Goal: Download file/media: Download file/media

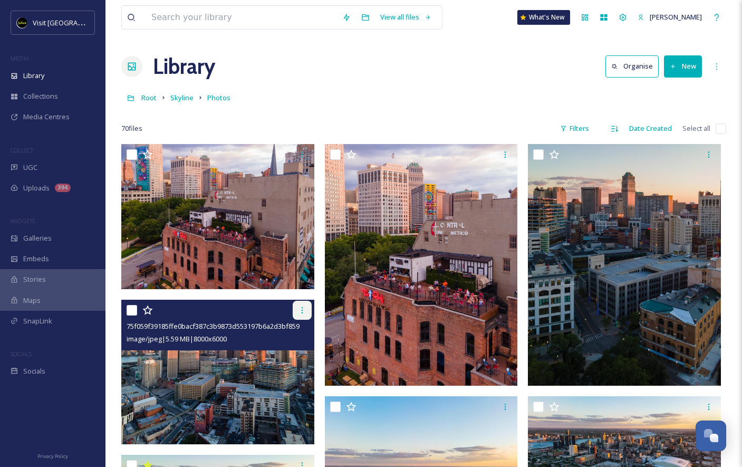
click at [301, 313] on icon at bounding box center [302, 310] width 2 height 6
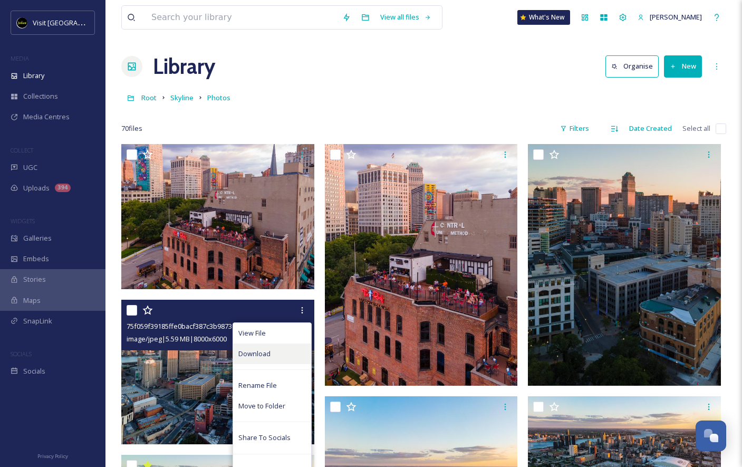
click at [253, 353] on span "Download" at bounding box center [254, 354] width 32 height 10
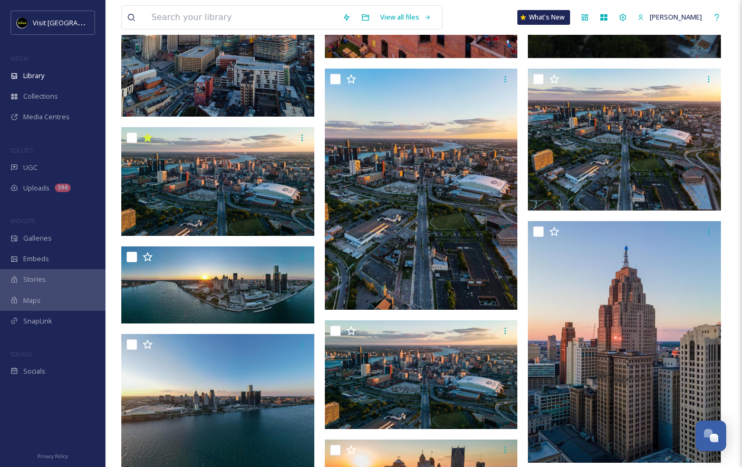
scroll to position [329, 0]
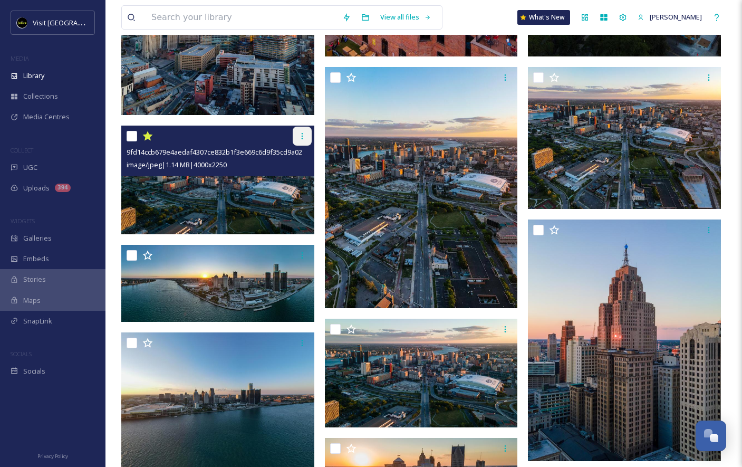
click at [304, 137] on icon at bounding box center [302, 136] width 8 height 8
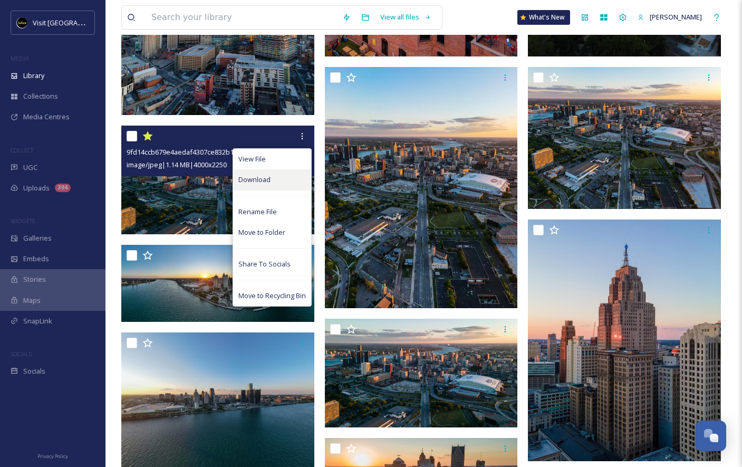
click at [281, 174] on div "Download" at bounding box center [272, 179] width 78 height 21
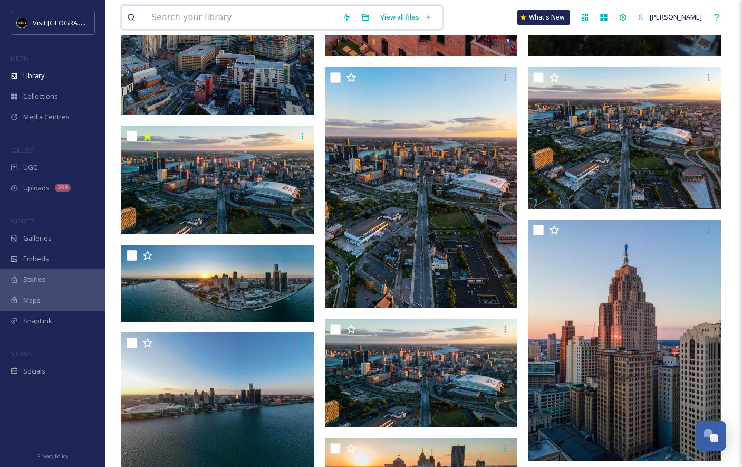
click at [269, 18] on input at bounding box center [241, 17] width 191 height 23
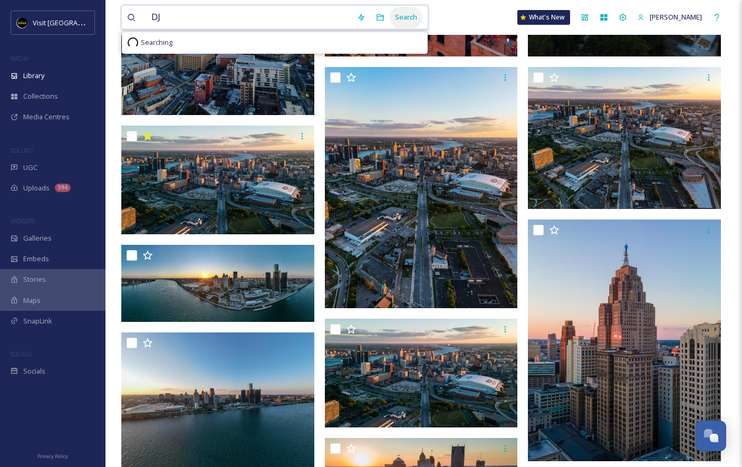
type input "DJ"
click at [397, 13] on div "Search" at bounding box center [406, 17] width 33 height 21
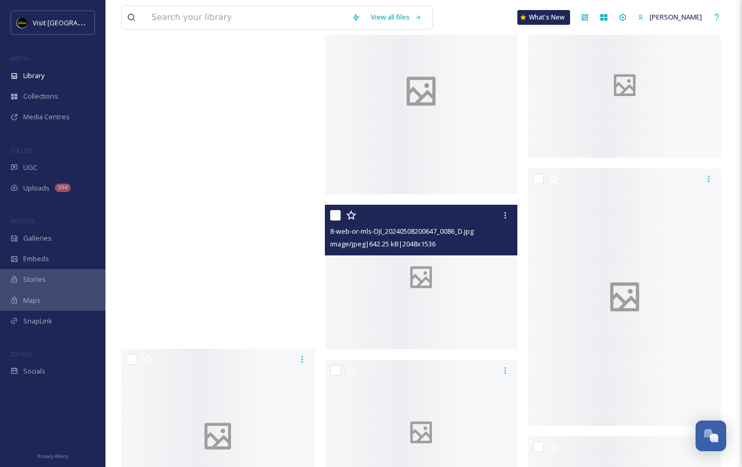
scroll to position [17649, 0]
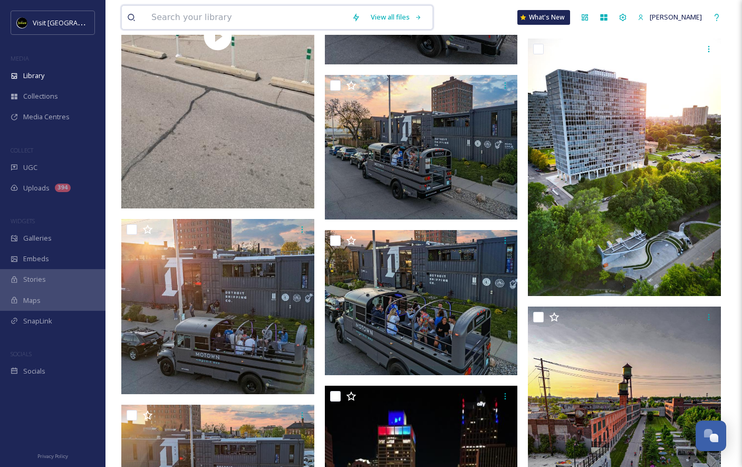
click at [178, 17] on input at bounding box center [246, 17] width 200 height 23
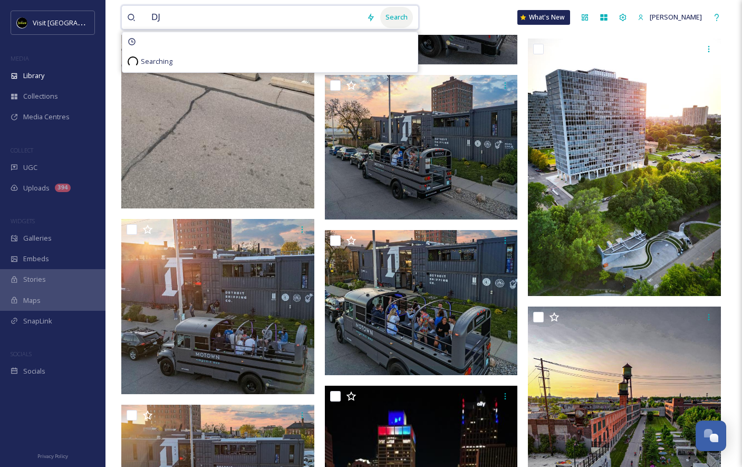
type input "DJ"
click at [382, 19] on div "Search" at bounding box center [396, 17] width 33 height 21
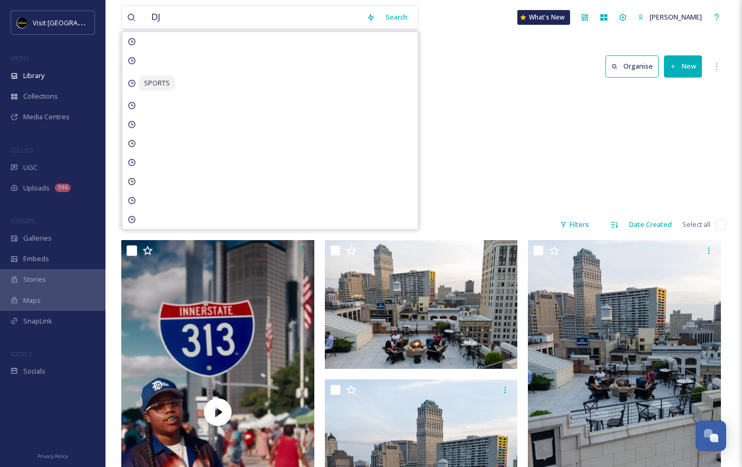
click at [475, 164] on div "Music Woman DJs 22 items" at bounding box center [423, 148] width 605 height 121
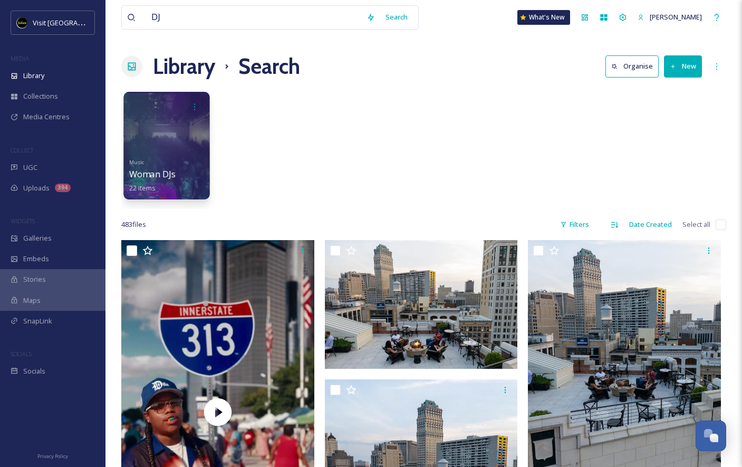
click at [192, 145] on div at bounding box center [166, 146] width 86 height 108
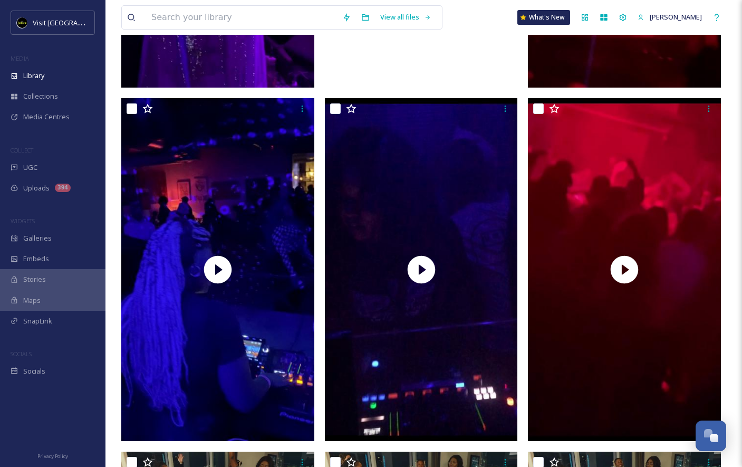
scroll to position [1832, 0]
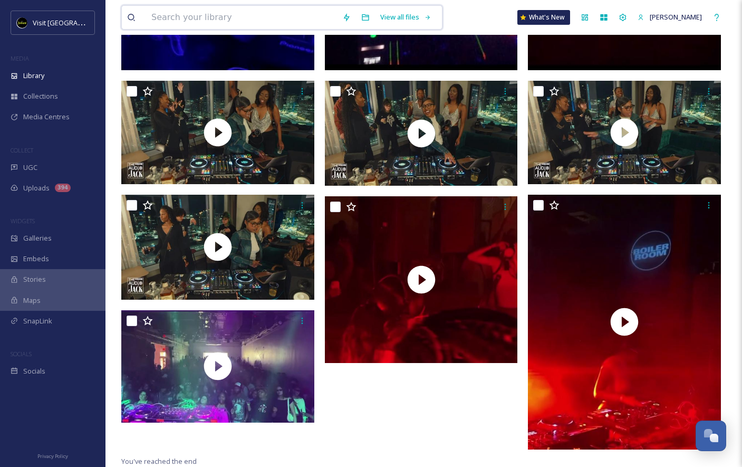
click at [193, 17] on input at bounding box center [241, 17] width 191 height 23
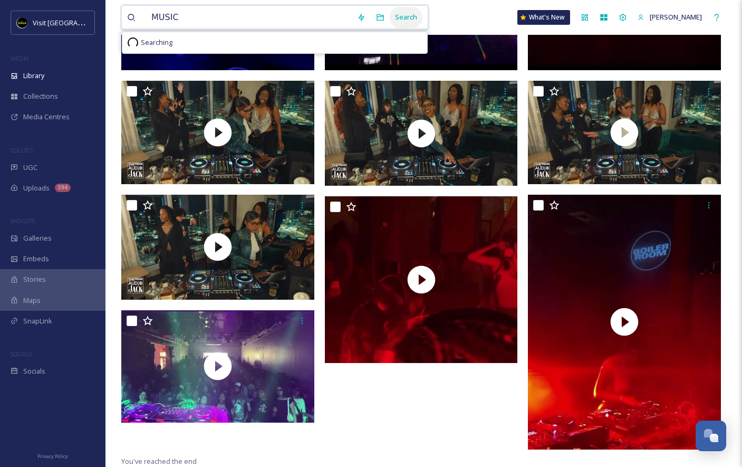
type input "MUSIC"
click at [400, 16] on div "Search" at bounding box center [406, 17] width 33 height 21
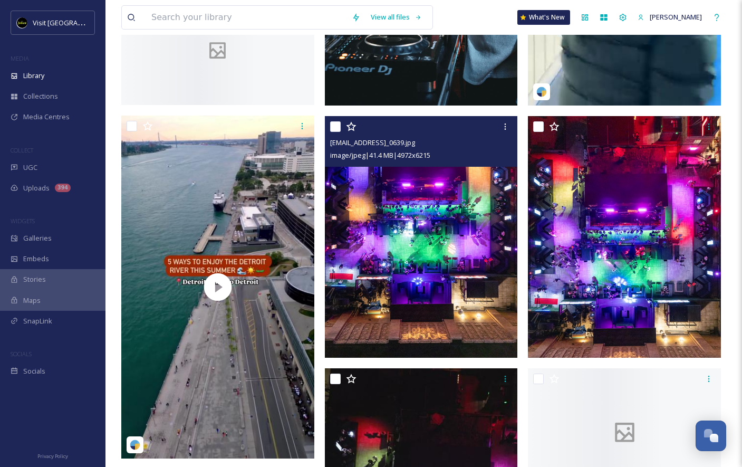
scroll to position [2632, 0]
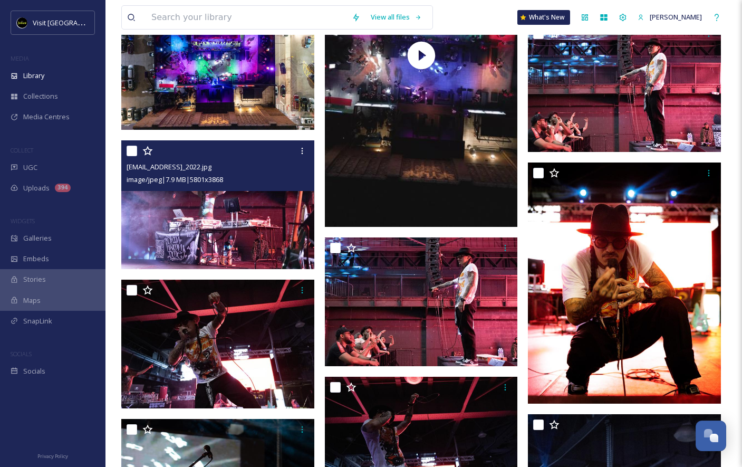
click at [266, 236] on img at bounding box center [217, 204] width 193 height 129
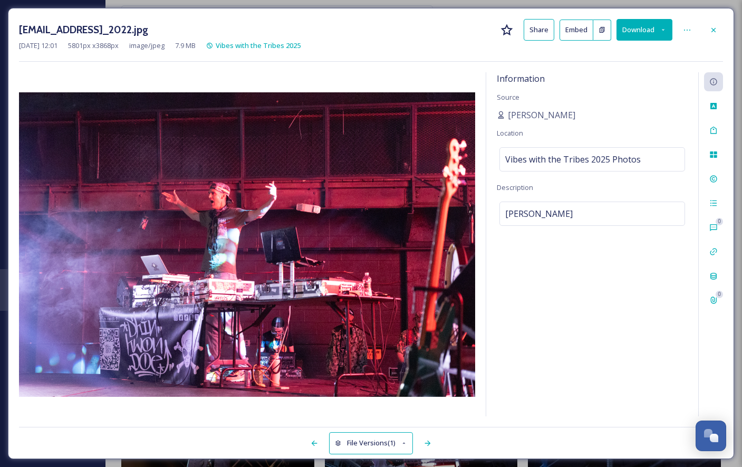
click at [640, 27] on button "Download" at bounding box center [645, 30] width 56 height 22
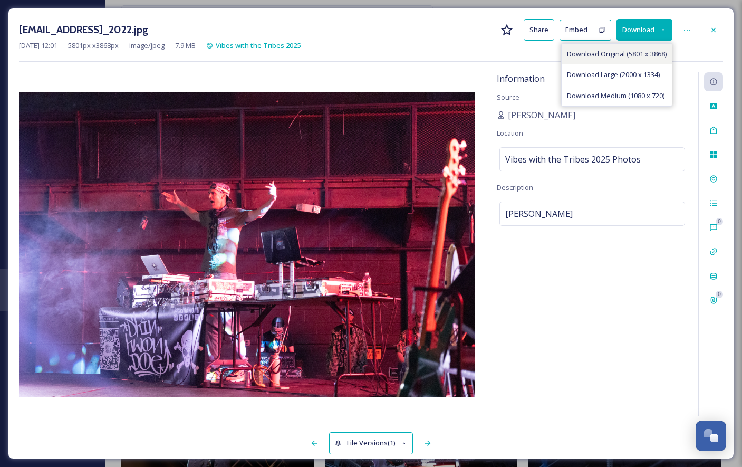
click at [628, 53] on span "Download Original (5801 x 3868)" at bounding box center [617, 54] width 100 height 10
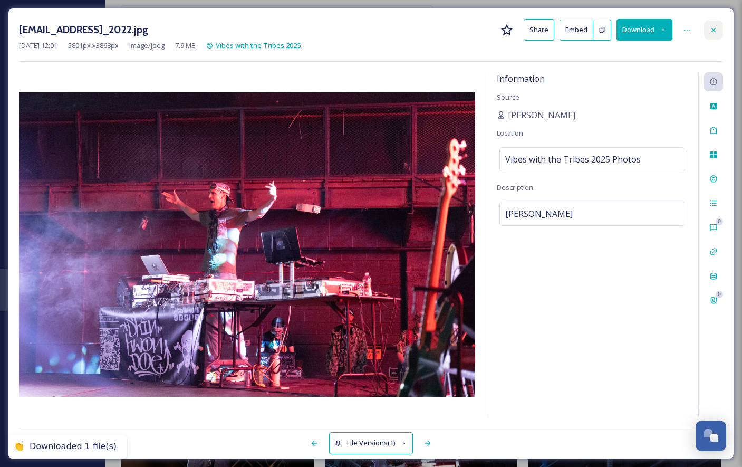
click at [713, 30] on icon at bounding box center [714, 29] width 4 height 4
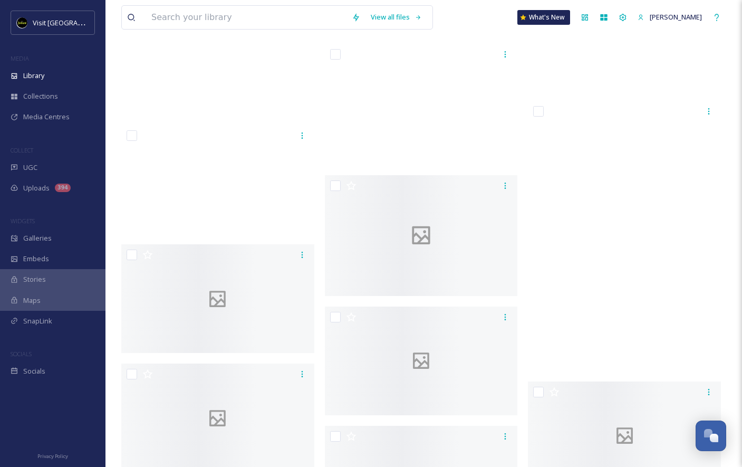
scroll to position [30286, 0]
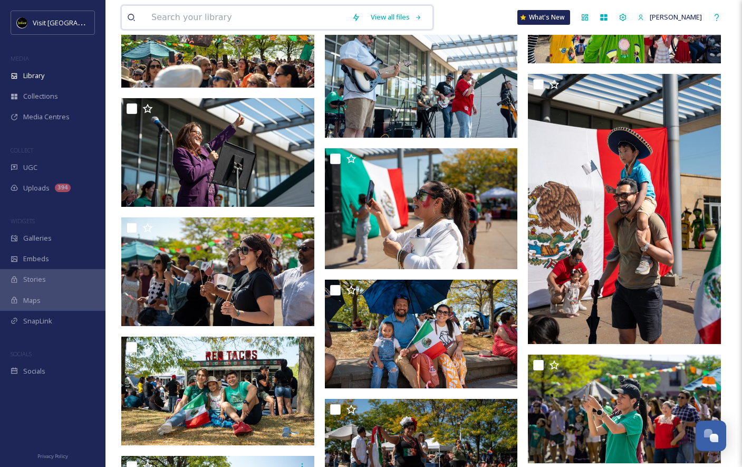
click at [301, 15] on input at bounding box center [246, 17] width 200 height 23
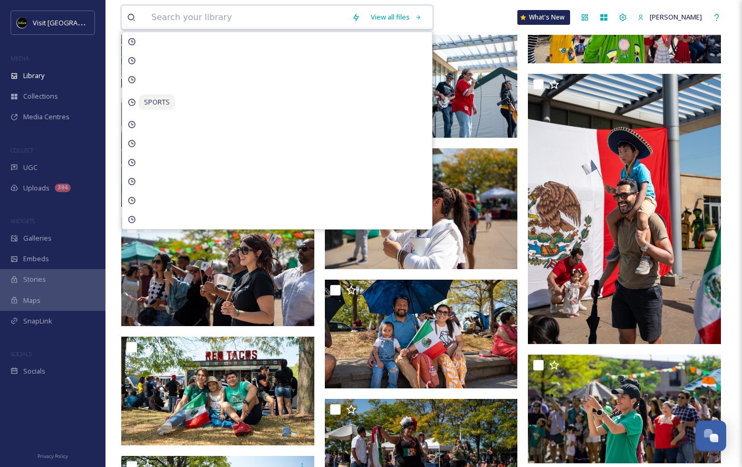
type input "M"
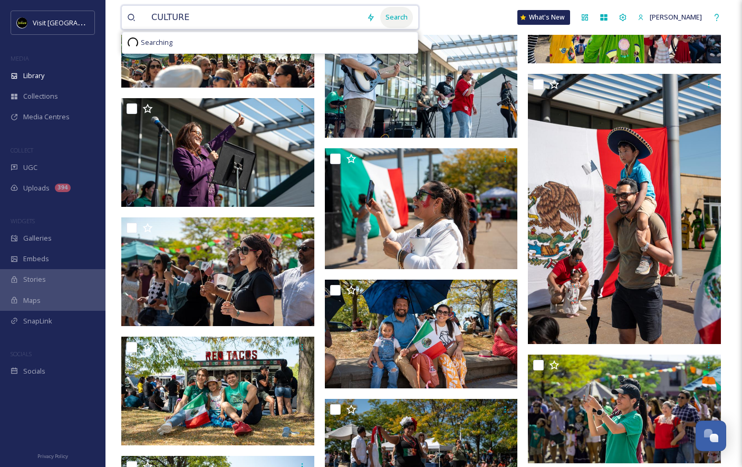
type input "CULTURE"
click at [387, 15] on div "Search" at bounding box center [396, 17] width 33 height 21
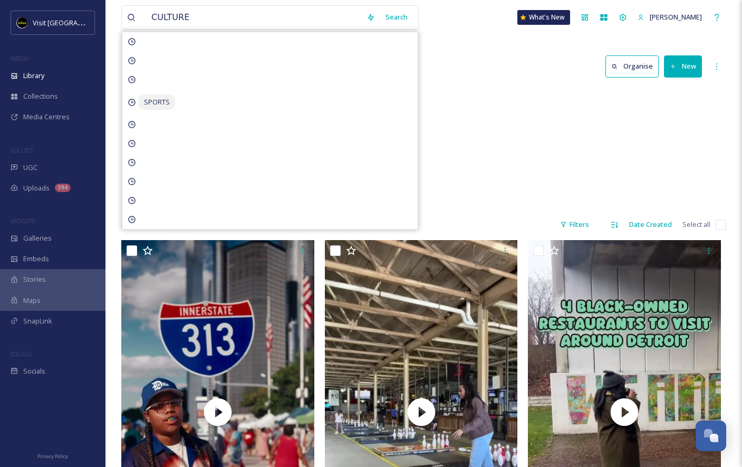
click at [460, 57] on div "Library Search Organise New" at bounding box center [423, 67] width 605 height 32
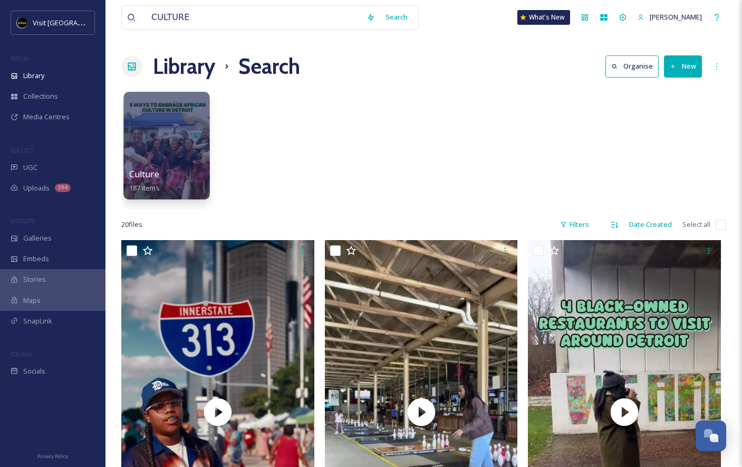
click at [169, 150] on div at bounding box center [166, 146] width 86 height 108
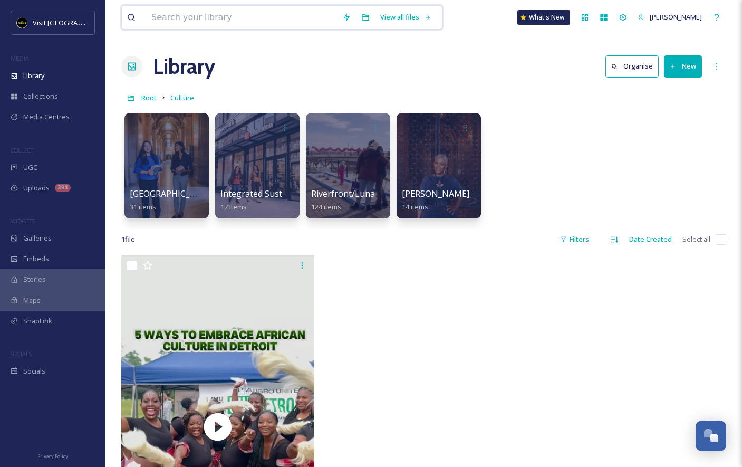
click at [206, 11] on input at bounding box center [241, 17] width 191 height 23
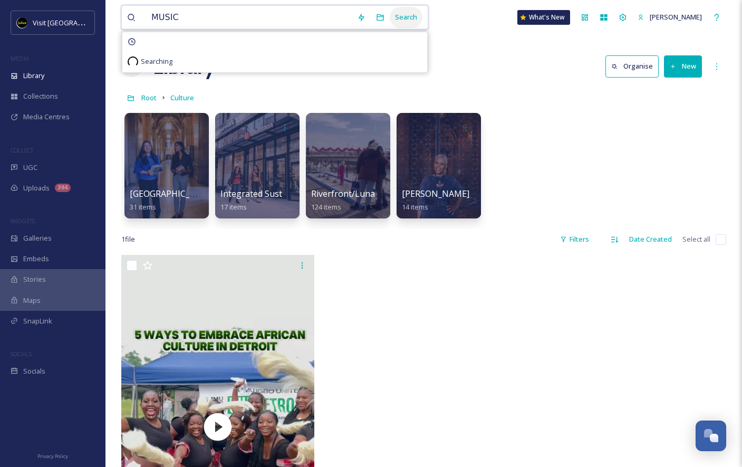
type input "MUSIC"
click at [400, 15] on div "Search" at bounding box center [406, 17] width 33 height 21
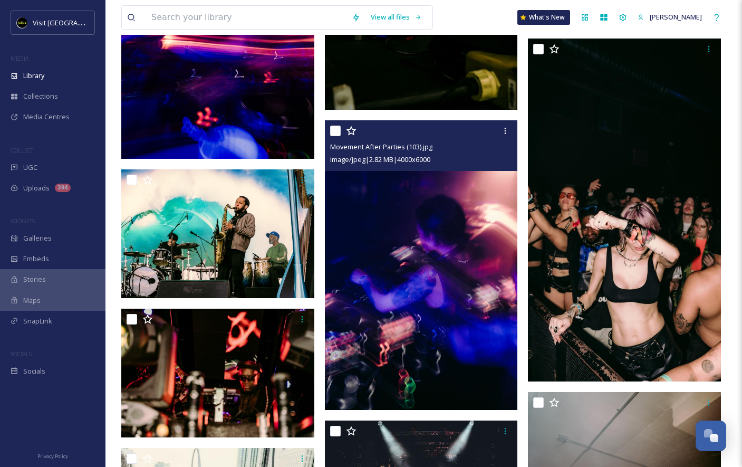
scroll to position [6648, 0]
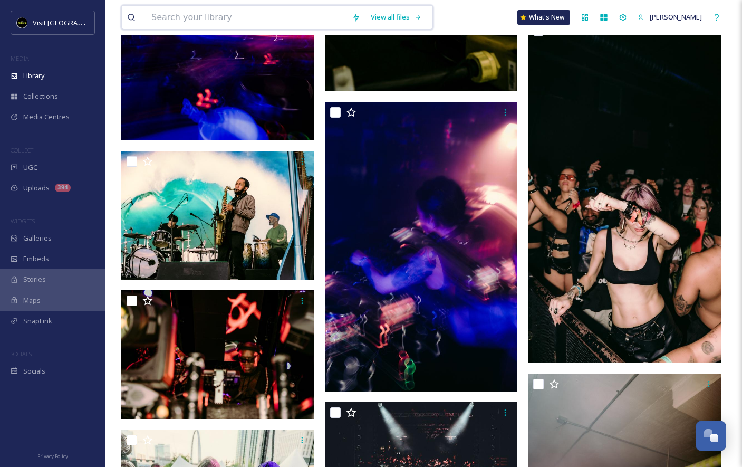
click at [236, 20] on input at bounding box center [246, 17] width 200 height 23
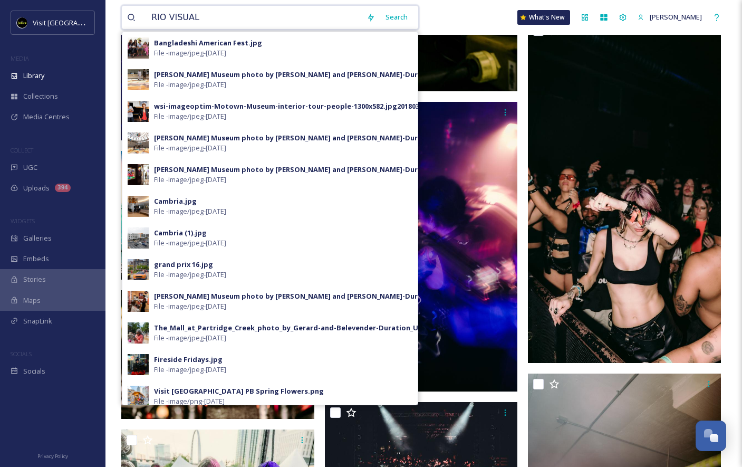
type input "RIO VISUALS"
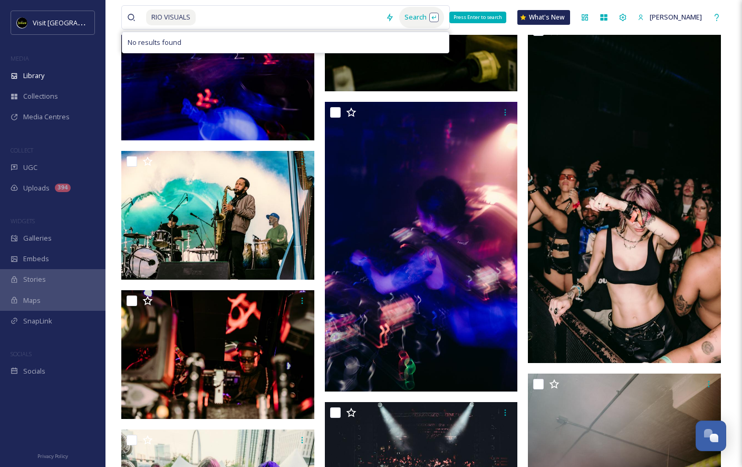
click at [404, 19] on div "Search Press Enter to search" at bounding box center [421, 17] width 45 height 21
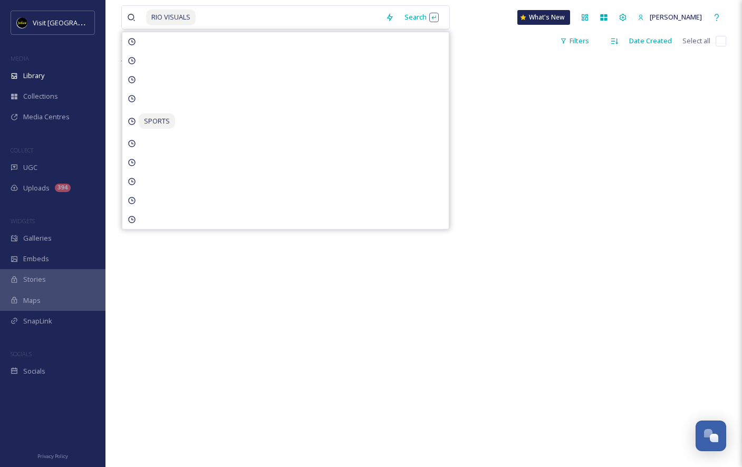
scroll to position [77, 0]
click at [502, 55] on div "There is nothing here." at bounding box center [423, 286] width 605 height 467
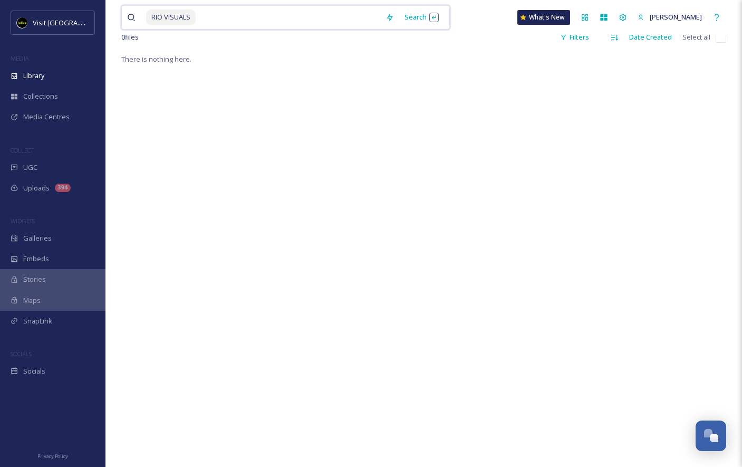
drag, startPoint x: 203, startPoint y: 19, endPoint x: 129, endPoint y: 7, distance: 75.3
click at [129, 8] on div "RIO VISUALS" at bounding box center [253, 17] width 253 height 23
type input "R"
type input "RIO"
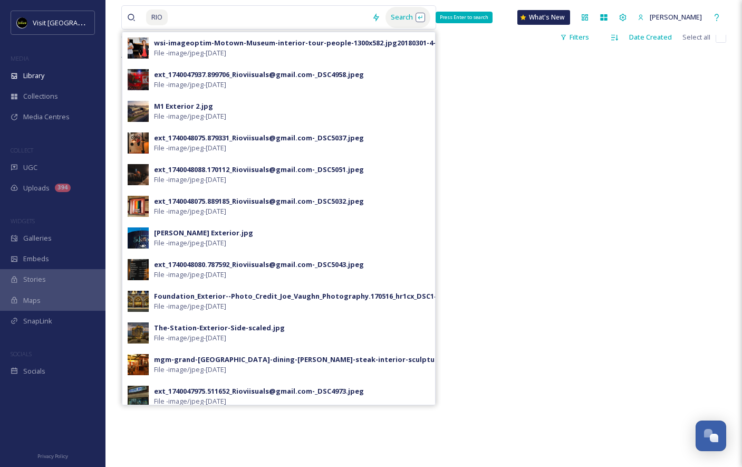
click at [391, 18] on div "Search Press Enter to search" at bounding box center [408, 17] width 45 height 21
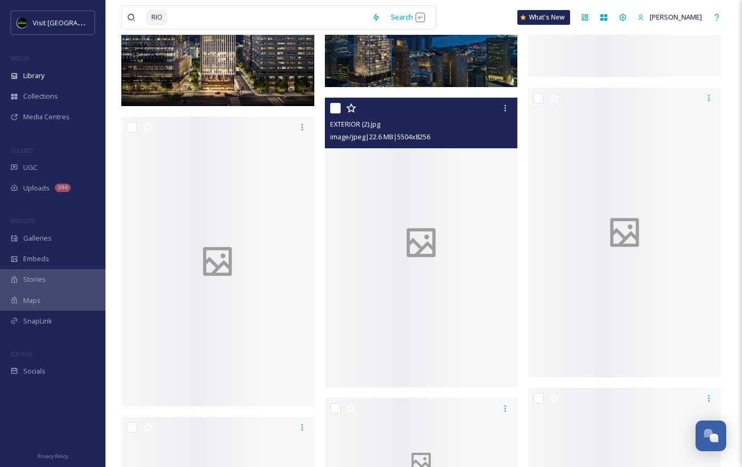
scroll to position [1068, 0]
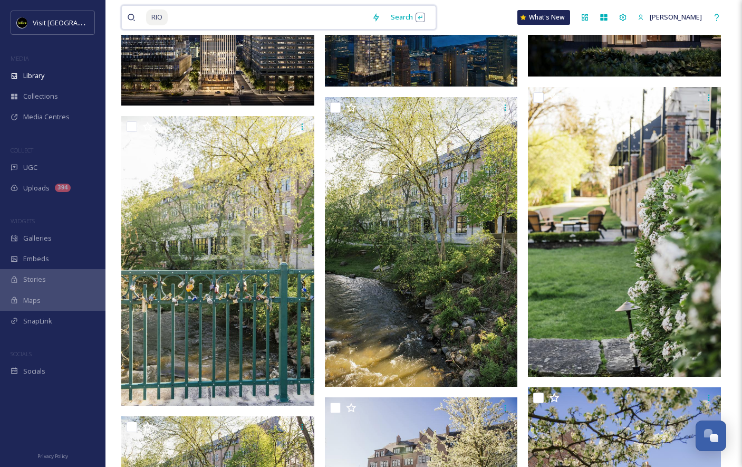
drag, startPoint x: 193, startPoint y: 17, endPoint x: 99, endPoint y: 5, distance: 94.8
type input "R"
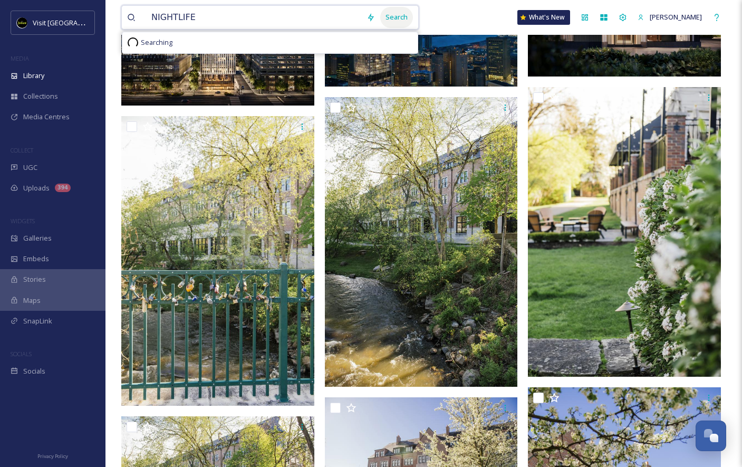
type input "NIGHTLIFE"
click at [395, 17] on div "Search" at bounding box center [396, 17] width 33 height 21
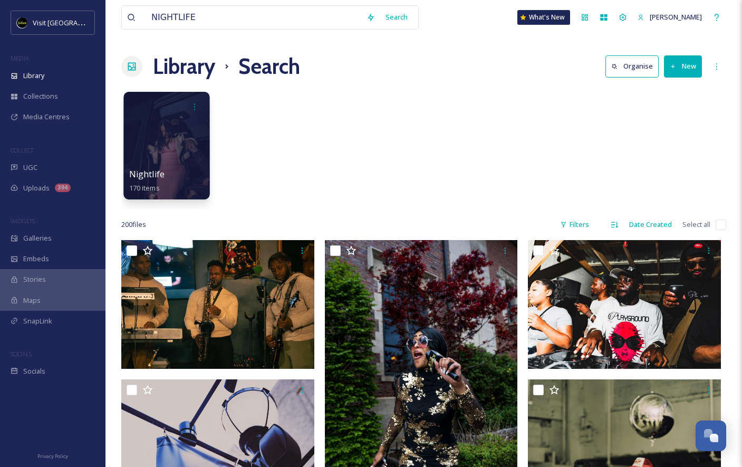
click at [162, 144] on div at bounding box center [166, 146] width 86 height 108
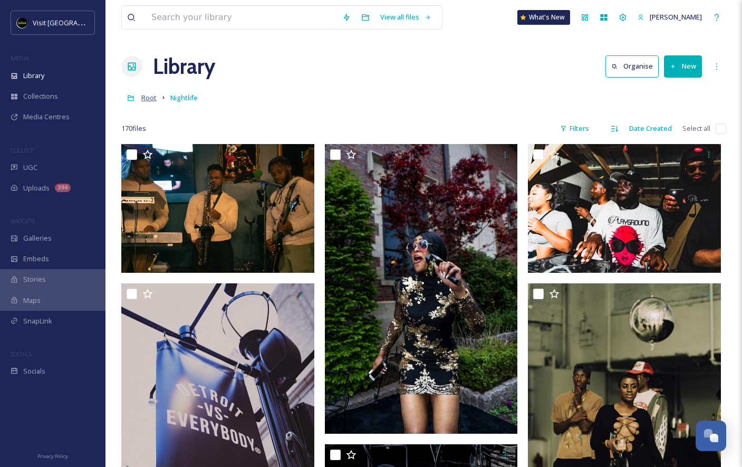
click at [150, 95] on span "Root" at bounding box center [148, 97] width 15 height 9
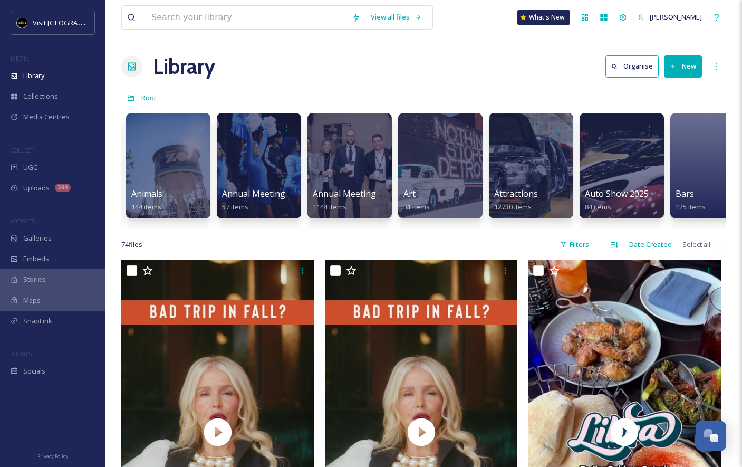
scroll to position [0, 188]
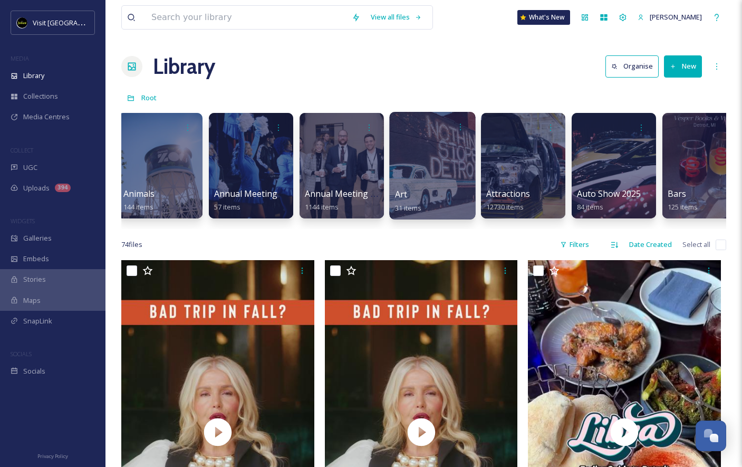
click at [429, 157] on div at bounding box center [432, 166] width 86 height 108
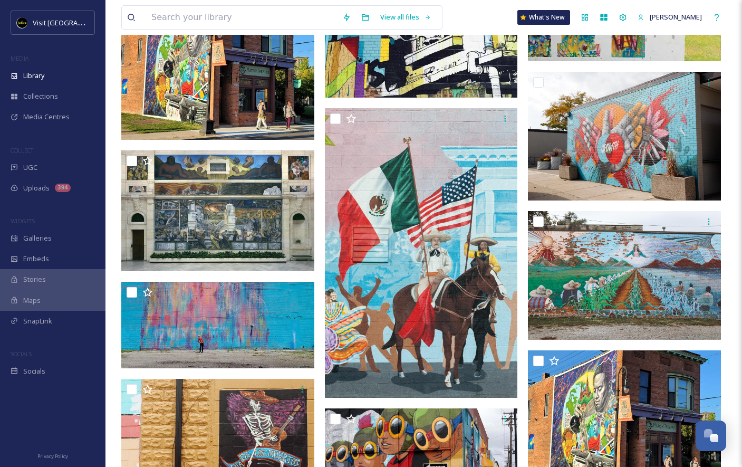
scroll to position [712, 0]
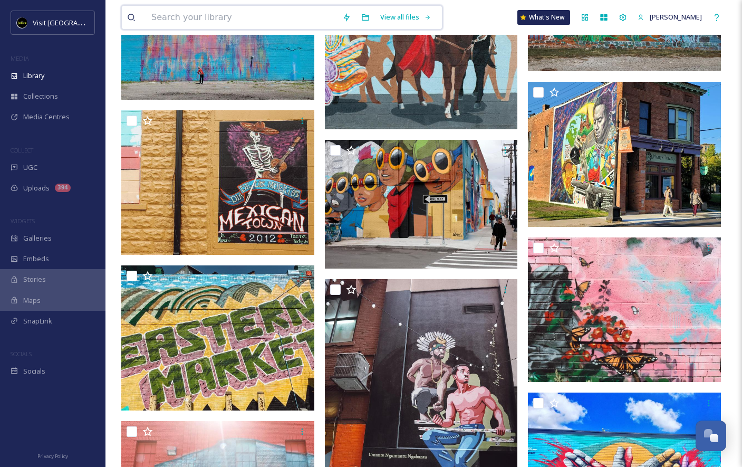
click at [254, 17] on input at bounding box center [241, 17] width 191 height 23
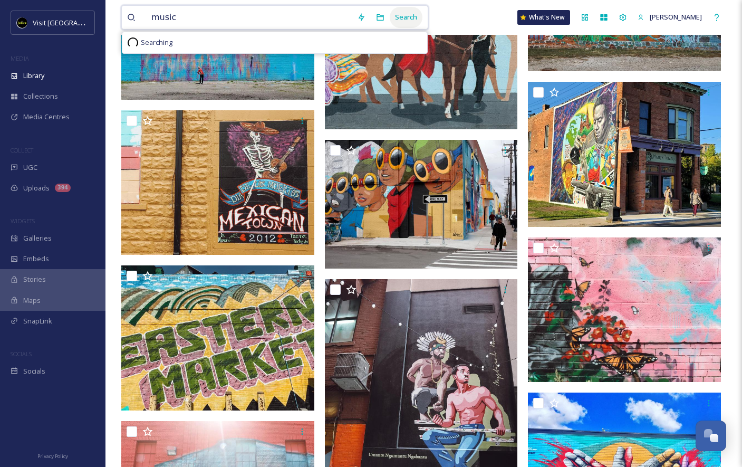
type input "music"
click at [396, 15] on div "Search" at bounding box center [406, 17] width 33 height 21
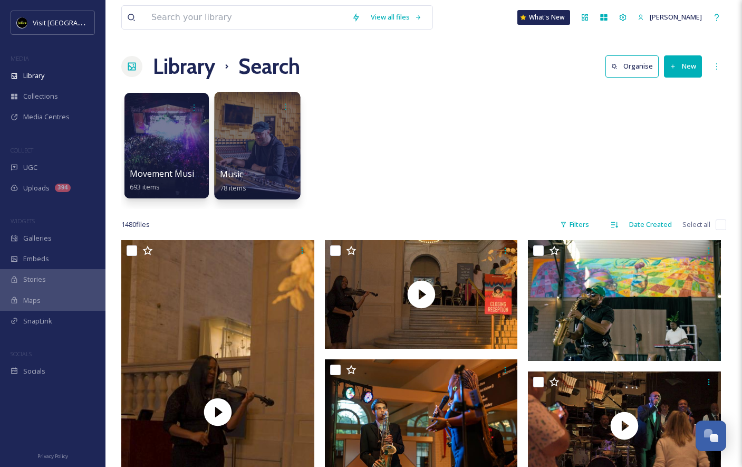
click at [266, 146] on div at bounding box center [257, 146] width 86 height 108
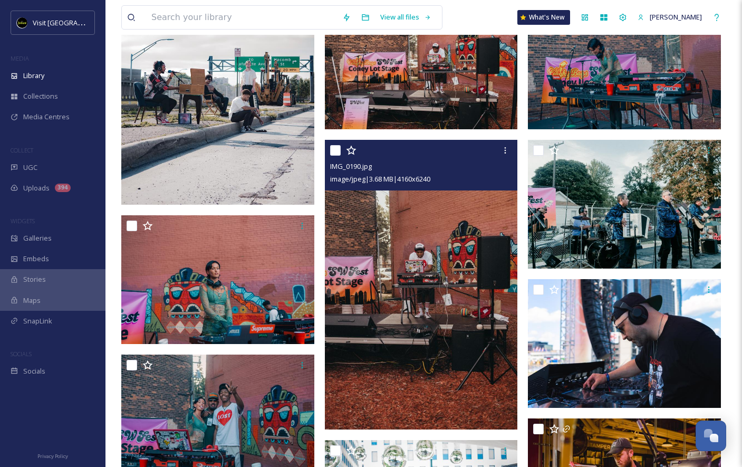
scroll to position [406, 0]
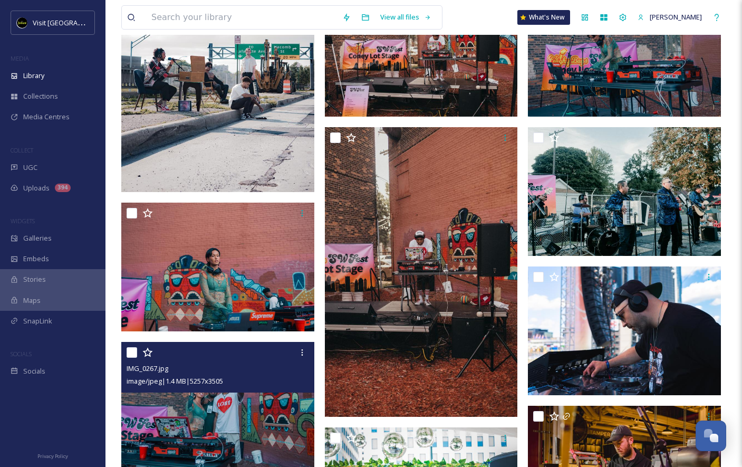
click at [217, 418] on img at bounding box center [217, 406] width 193 height 129
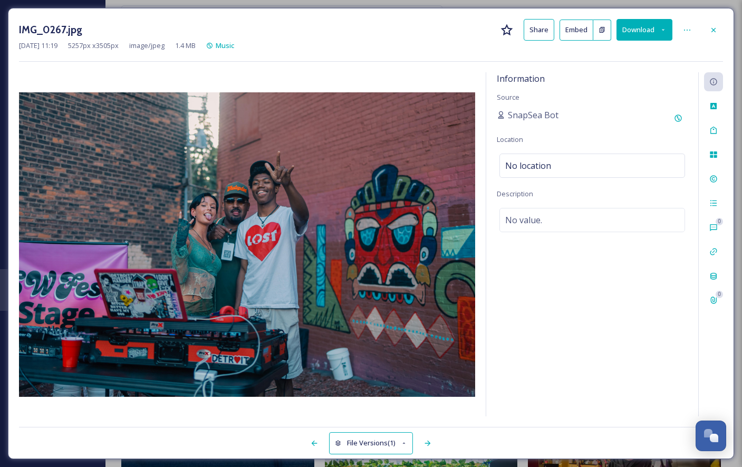
click at [636, 34] on button "Download" at bounding box center [645, 30] width 56 height 22
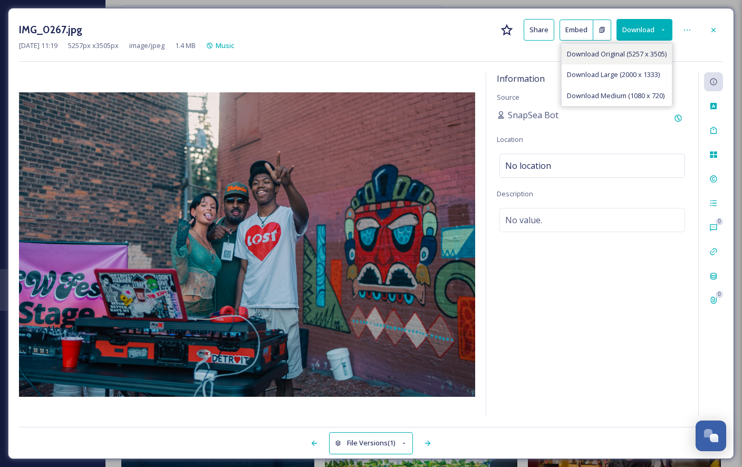
click at [629, 56] on span "Download Original (5257 x 3505)" at bounding box center [617, 54] width 100 height 10
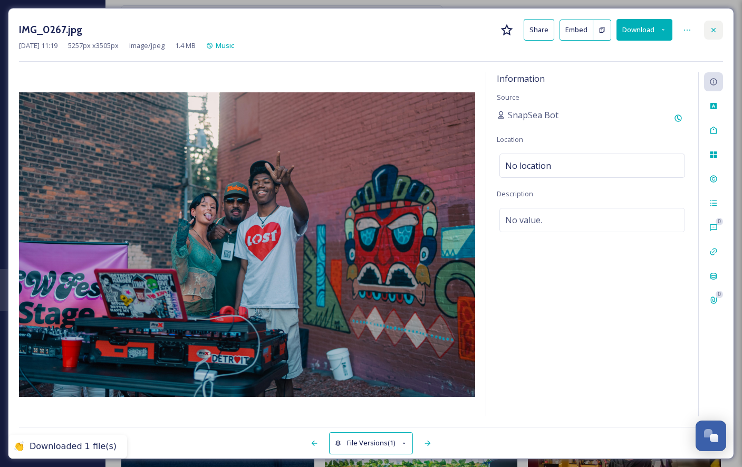
click at [712, 29] on icon at bounding box center [714, 30] width 8 height 8
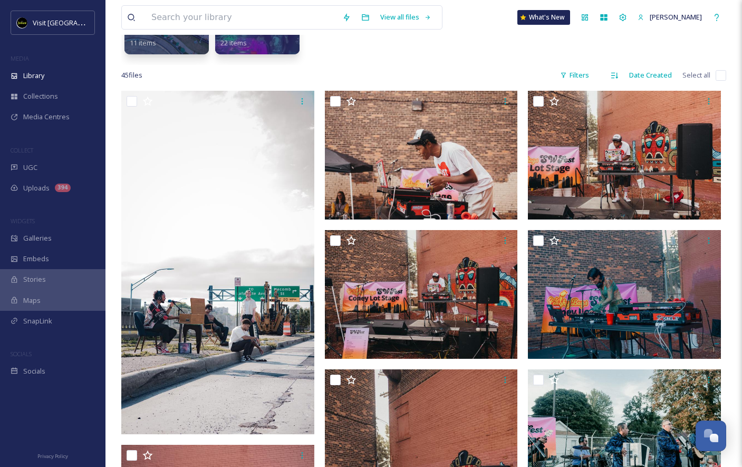
scroll to position [162, 0]
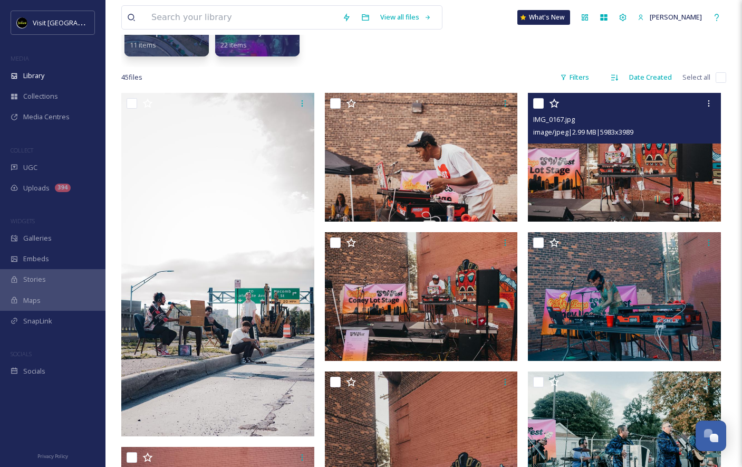
click at [637, 169] on img at bounding box center [624, 157] width 193 height 129
